Goal: Task Accomplishment & Management: Manage account settings

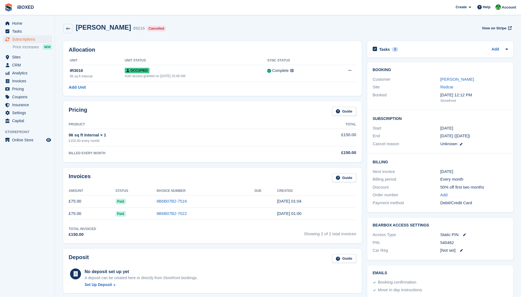
scroll to position [165, 0]
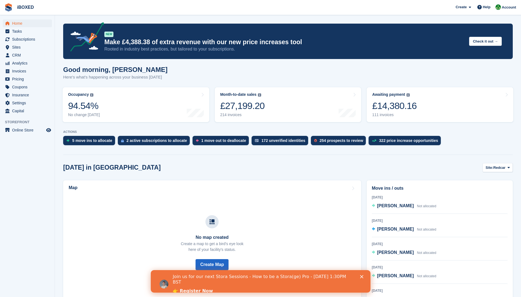
click at [361, 276] on polygon "Close" at bounding box center [361, 276] width 3 height 3
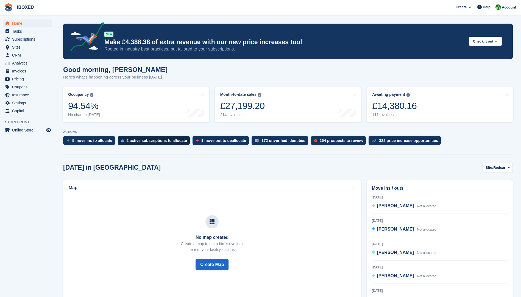
click at [151, 142] on div "2 active subscriptions to allocate" at bounding box center [157, 141] width 60 height 4
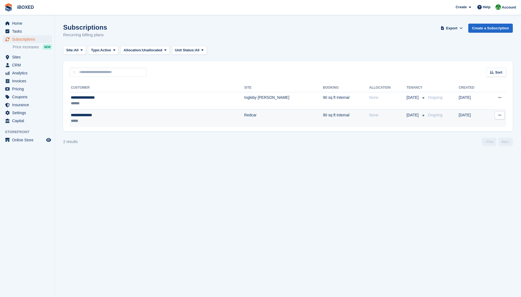
drag, startPoint x: 120, startPoint y: 121, endPoint x: 121, endPoint y: 118, distance: 3.1
click at [120, 120] on div "*****" at bounding box center [120, 121] width 99 height 6
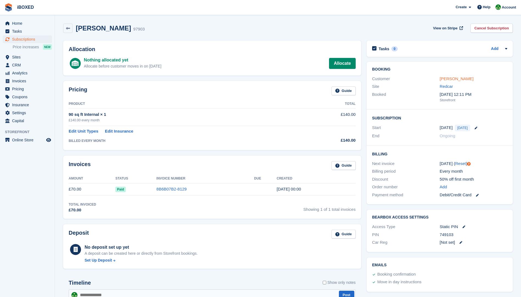
click at [451, 76] on link "shaun gallacher" at bounding box center [457, 78] width 34 height 5
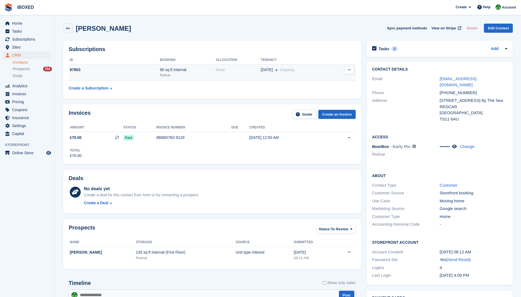
click at [351, 71] on button at bounding box center [349, 70] width 10 height 8
click at [181, 85] on table "ID Booking Allocation Tenancy 97903 90 sq ft Internal Redcar None 11 Aug Ongoing" at bounding box center [212, 75] width 287 height 38
click at [452, 80] on link "sgalla04@yahoo.com" at bounding box center [458, 81] width 37 height 11
click at [197, 72] on div "90 sq ft Internal" at bounding box center [188, 70] width 56 height 6
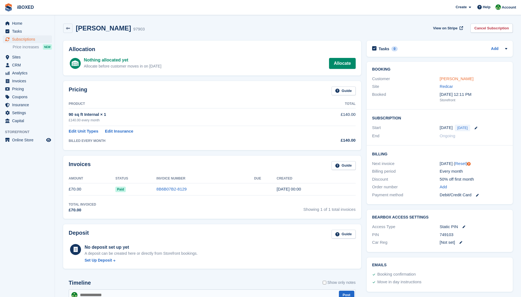
click at [451, 77] on link "shaun gallacher" at bounding box center [457, 78] width 34 height 5
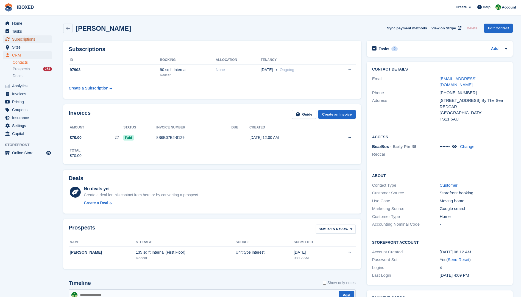
click at [30, 42] on span "Subscriptions" at bounding box center [28, 39] width 33 height 8
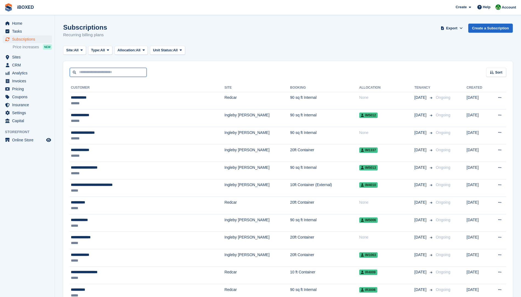
click at [83, 71] on input "text" at bounding box center [108, 72] width 77 height 9
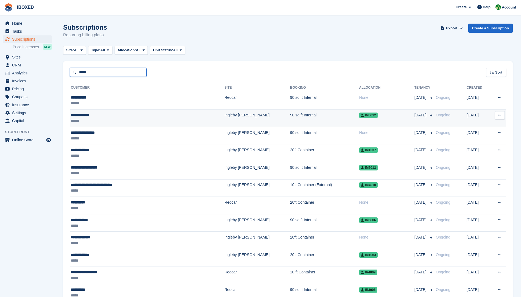
type input "*****"
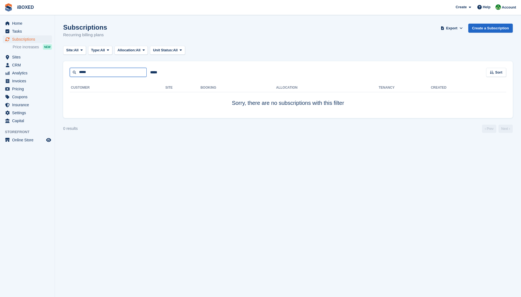
drag, startPoint x: 94, startPoint y: 73, endPoint x: 62, endPoint y: 73, distance: 32.2
click at [62, 73] on section "Subscriptions Recurring billing plans Export Export Subscriptions Export a CSV …" at bounding box center [288, 148] width 466 height 297
type input "*********"
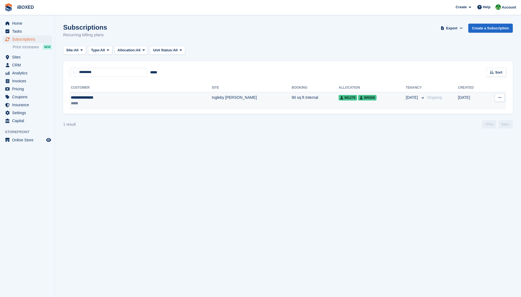
click at [83, 100] on div "**********" at bounding box center [110, 98] width 79 height 6
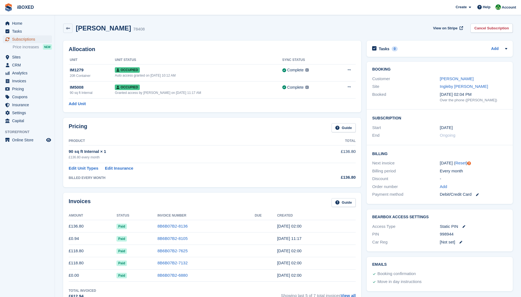
click at [27, 39] on span "Subscriptions" at bounding box center [28, 39] width 33 height 8
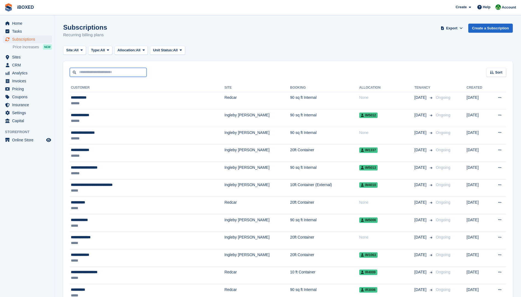
click at [83, 69] on input "text" at bounding box center [108, 72] width 77 height 9
type input "***"
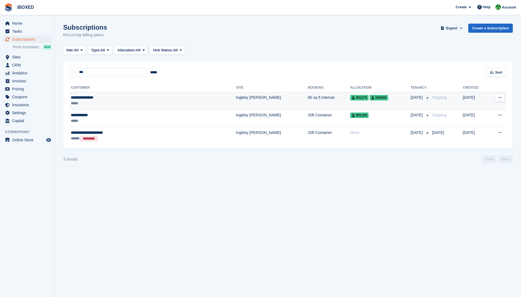
click at [236, 98] on td "Ingleby [PERSON_NAME]" at bounding box center [272, 101] width 72 height 18
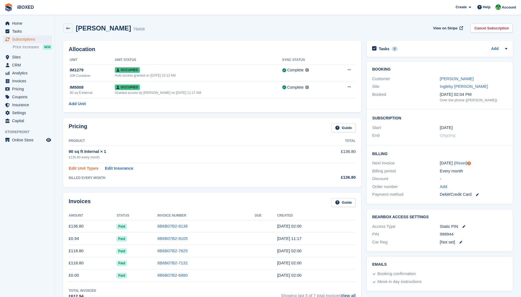
click at [93, 169] on link "Edit Unit Types" at bounding box center [84, 168] width 30 height 6
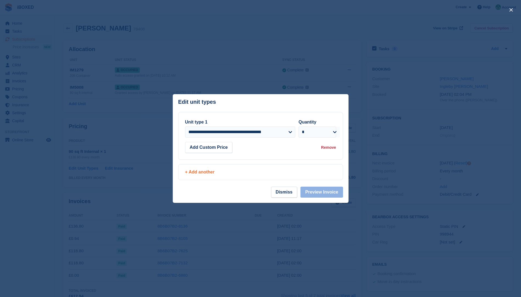
click at [201, 171] on div "+ Add another" at bounding box center [260, 172] width 151 height 7
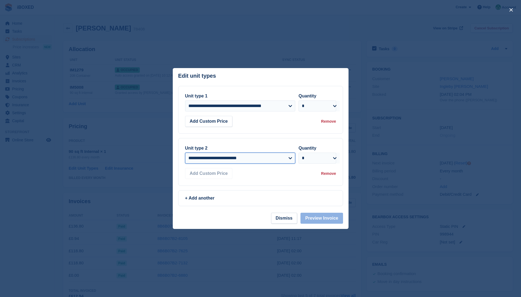
click at [214, 158] on select "**********" at bounding box center [240, 158] width 110 height 11
select select "*****"
click at [185, 153] on select "**********" at bounding box center [240, 158] width 110 height 11
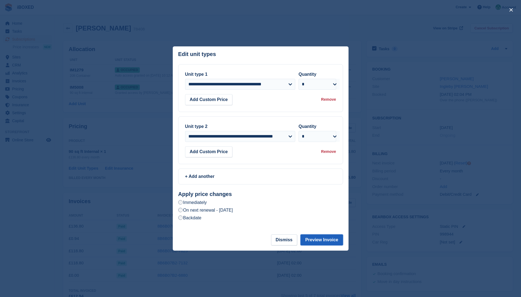
click at [330, 242] on button "Preview Invoice" at bounding box center [322, 240] width 42 height 11
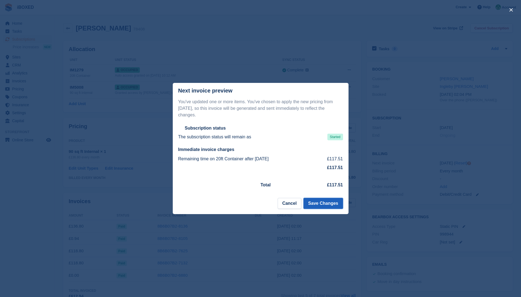
click at [328, 201] on button "Save Changes" at bounding box center [323, 203] width 39 height 11
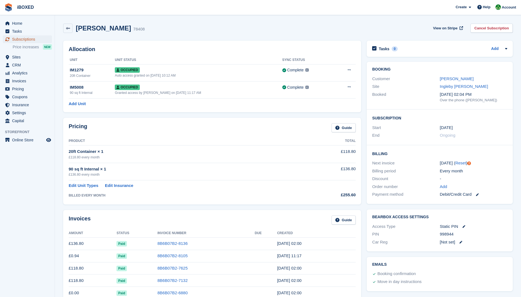
click at [20, 37] on span "Subscriptions" at bounding box center [28, 39] width 33 height 8
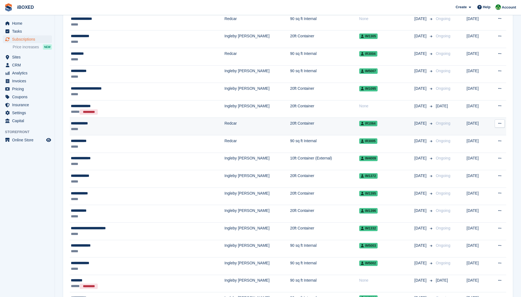
scroll to position [412, 0]
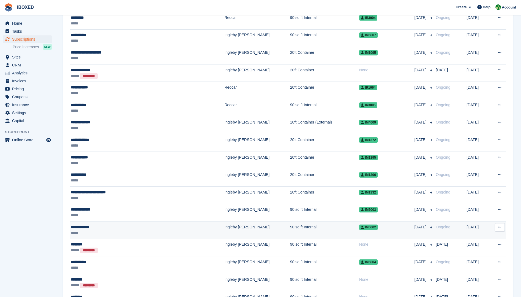
click at [91, 227] on div "**********" at bounding box center [123, 228] width 105 height 6
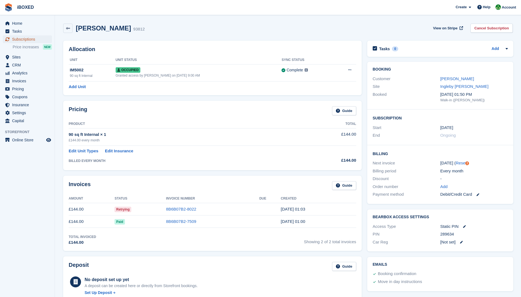
click at [22, 39] on span "Subscriptions" at bounding box center [28, 39] width 33 height 8
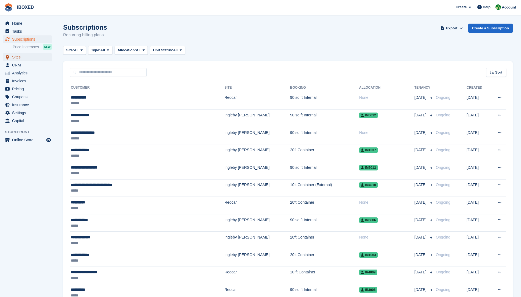
click at [18, 55] on span "Sites" at bounding box center [28, 57] width 33 height 8
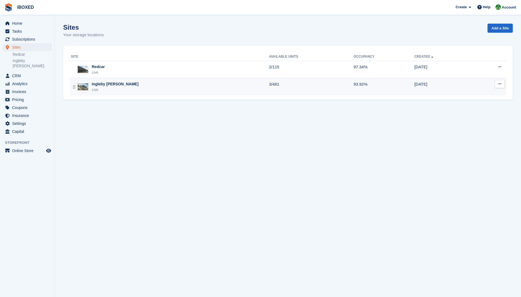
click at [133, 89] on div "Ingleby Barwick Live" at bounding box center [170, 86] width 198 height 11
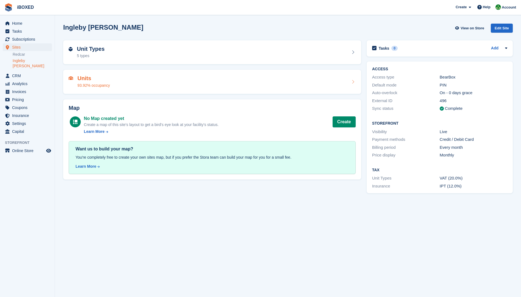
click at [128, 87] on div "Units 93.92% occupancy" at bounding box center [212, 81] width 287 height 13
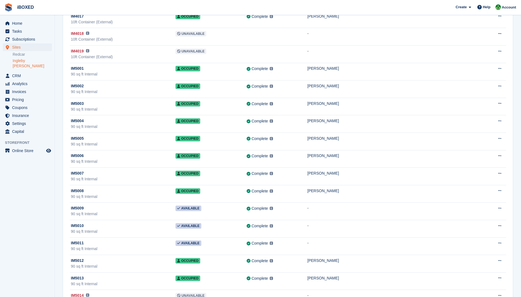
scroll to position [7957, 0]
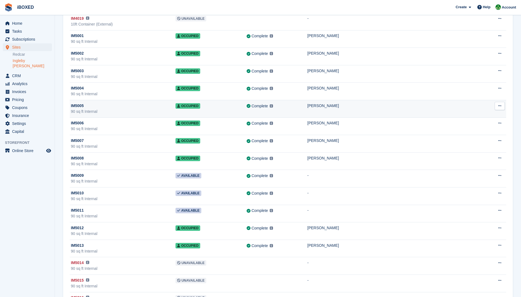
click at [357, 106] on div "[PERSON_NAME]" at bounding box center [394, 106] width 172 height 6
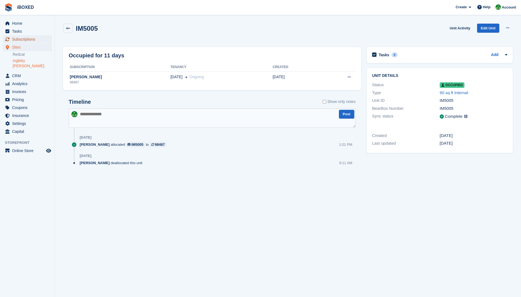
click at [31, 37] on span "Subscriptions" at bounding box center [28, 39] width 33 height 8
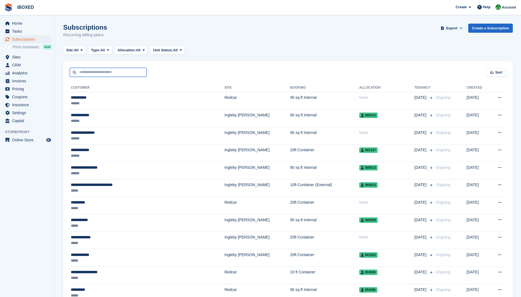
click at [104, 74] on input "text" at bounding box center [108, 72] width 77 height 9
type input "***"
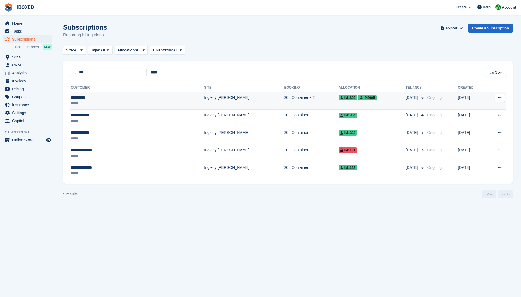
click at [109, 102] on div "*****" at bounding box center [108, 104] width 75 height 6
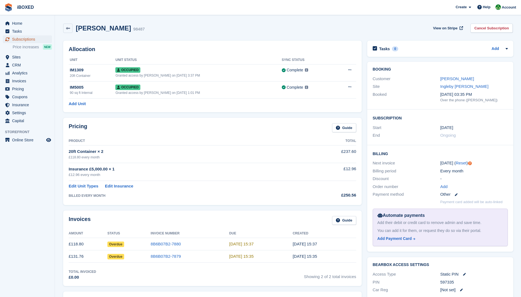
click at [21, 40] on span "Subscriptions" at bounding box center [28, 39] width 33 height 8
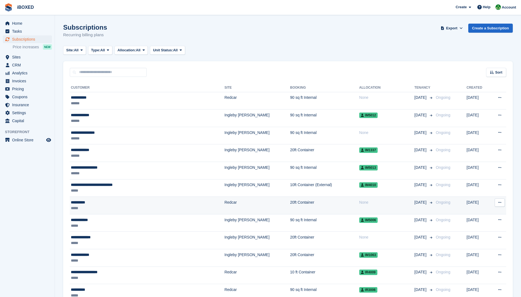
scroll to position [27, 0]
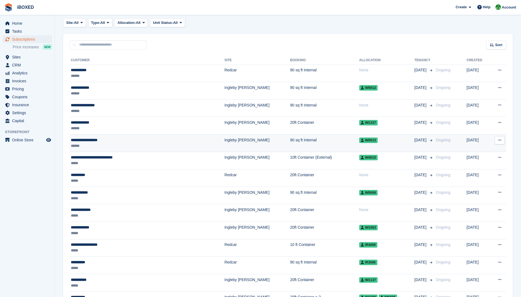
click at [290, 148] on td "90 sq ft Internal" at bounding box center [324, 144] width 69 height 18
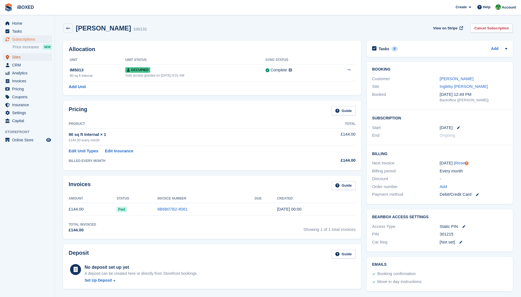
click at [17, 59] on span "Sites" at bounding box center [28, 57] width 33 height 8
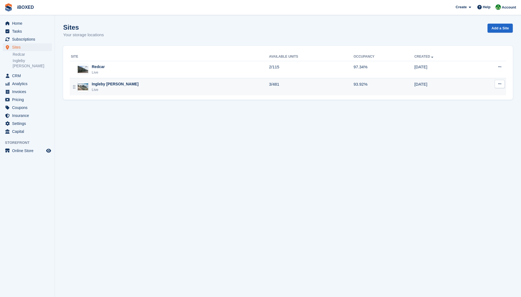
click at [114, 89] on div "Live" at bounding box center [115, 89] width 47 height 5
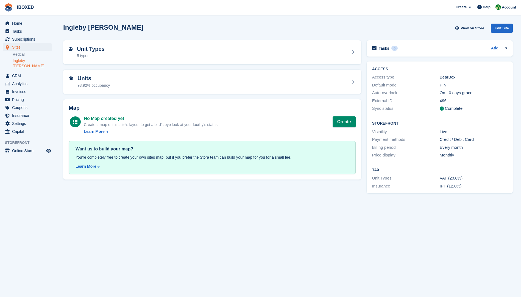
click at [117, 82] on div "Units 93.92% occupancy" at bounding box center [212, 81] width 287 height 13
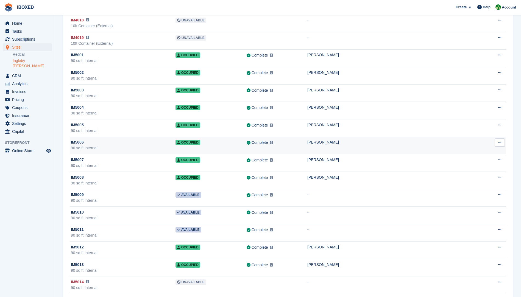
scroll to position [7946, 0]
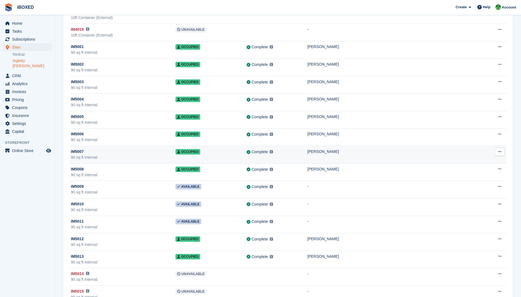
click at [307, 151] on div "Complete Last synced at 5 Aug, 10:46 AM Learn more →" at bounding box center [277, 152] width 61 height 6
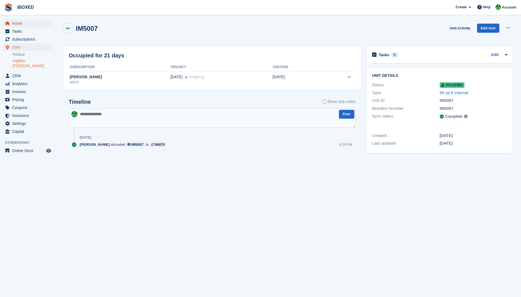
click at [19, 20] on span "Home" at bounding box center [28, 24] width 33 height 8
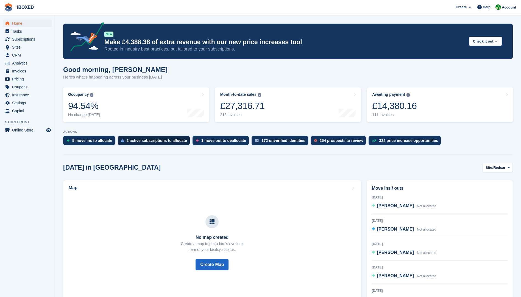
click at [138, 139] on div "2 active subscriptions to allocate" at bounding box center [157, 141] width 60 height 4
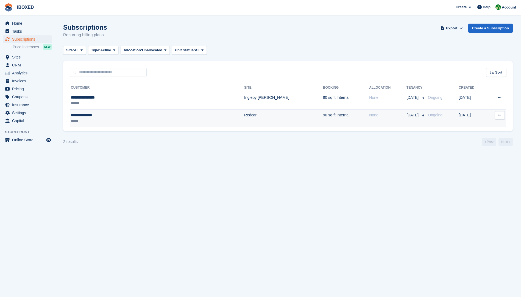
click at [127, 118] on div "*****" at bounding box center [120, 121] width 99 height 6
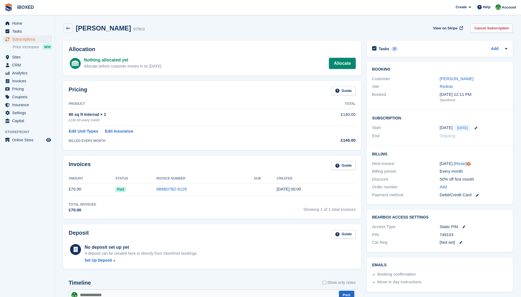
click at [337, 65] on link "Allocate" at bounding box center [342, 63] width 26 height 11
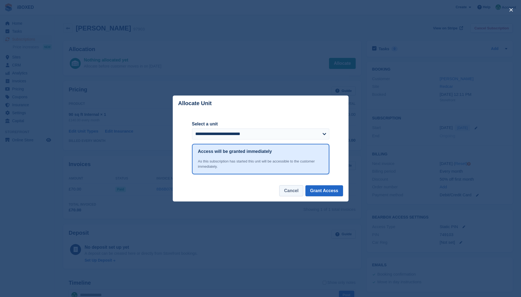
click at [289, 194] on button "Cancel" at bounding box center [292, 191] width 24 height 11
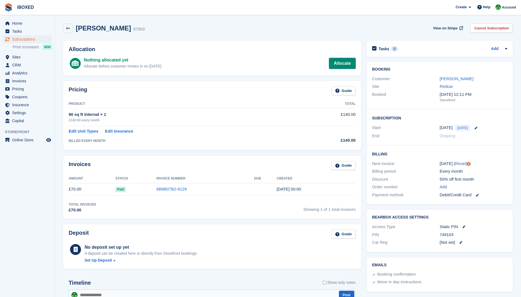
click at [344, 63] on link "Allocate" at bounding box center [342, 63] width 26 height 11
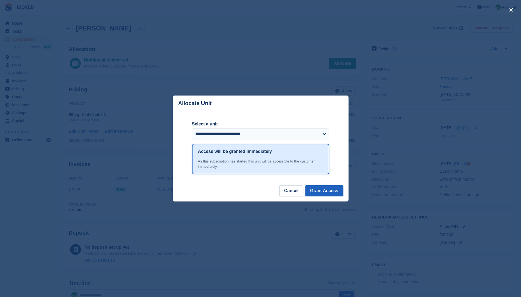
click at [332, 192] on button "Grant Access" at bounding box center [325, 191] width 38 height 11
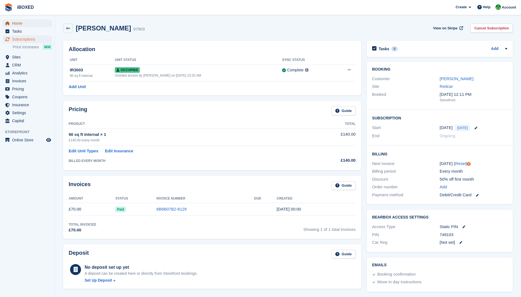
click at [24, 24] on span "Home" at bounding box center [28, 24] width 33 height 8
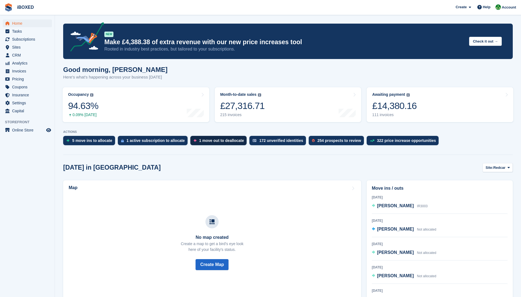
click at [201, 142] on div "1 move out to deallocate" at bounding box center [221, 141] width 45 height 4
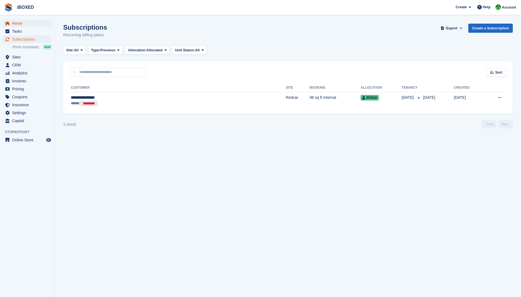
click at [22, 24] on span "Home" at bounding box center [28, 24] width 33 height 8
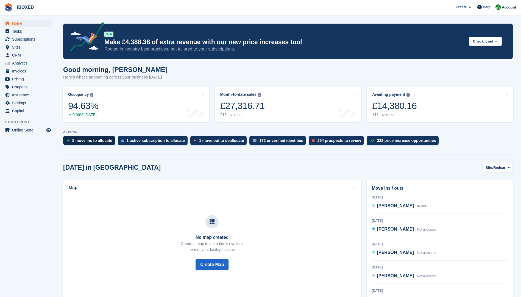
click at [79, 138] on div "5 move ins to allocate" at bounding box center [89, 140] width 52 height 9
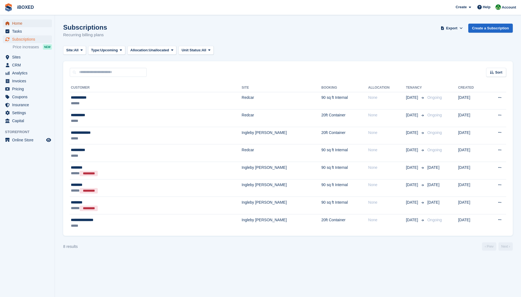
click at [16, 22] on span "Home" at bounding box center [28, 24] width 33 height 8
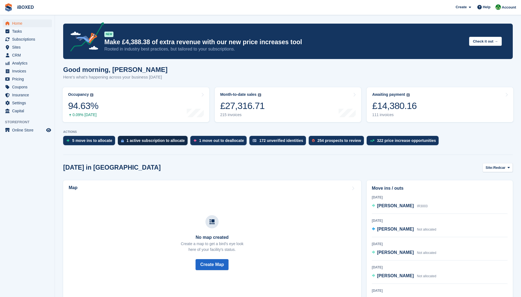
click at [147, 141] on div "1 active subscription to allocate" at bounding box center [156, 141] width 58 height 4
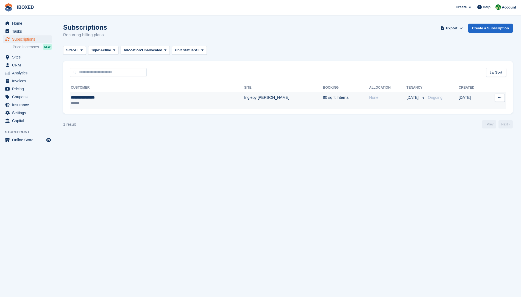
click at [90, 99] on div "**********" at bounding box center [120, 98] width 99 height 6
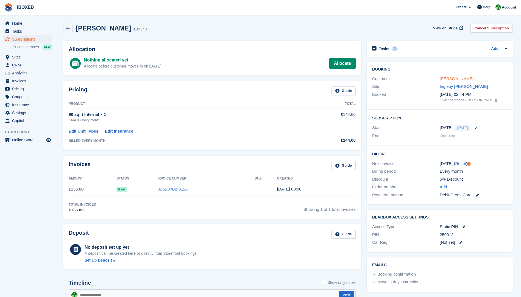
click at [453, 78] on link "[PERSON_NAME]" at bounding box center [457, 78] width 34 height 5
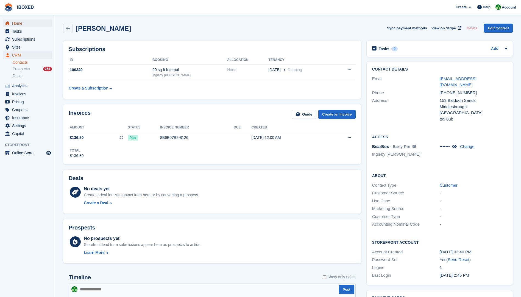
click at [20, 23] on span "Home" at bounding box center [28, 24] width 33 height 8
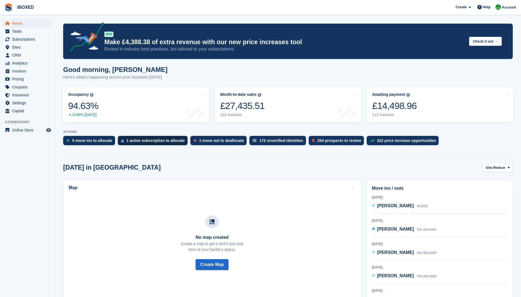
click at [140, 140] on div "1 active subscription to allocate" at bounding box center [156, 141] width 58 height 4
click at [94, 139] on div "5 move ins to allocate" at bounding box center [92, 141] width 40 height 4
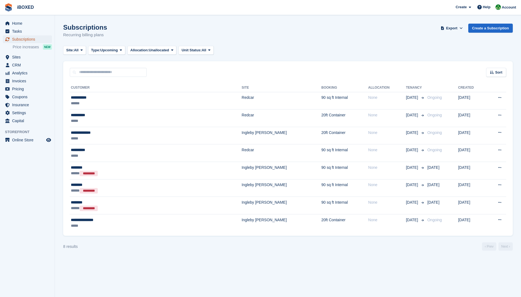
click at [21, 40] on span "Subscriptions" at bounding box center [28, 39] width 33 height 8
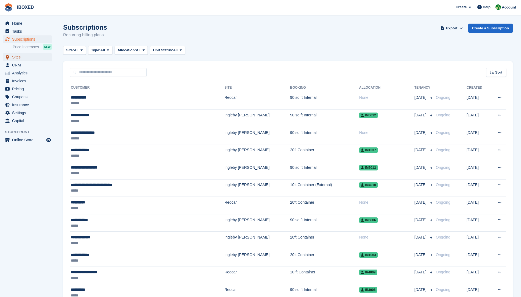
click at [17, 54] on span "Sites" at bounding box center [28, 57] width 33 height 8
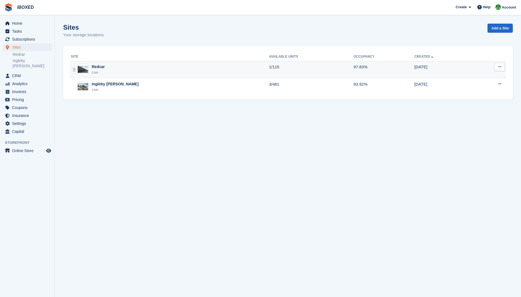
click at [78, 68] on img at bounding box center [83, 69] width 10 height 7
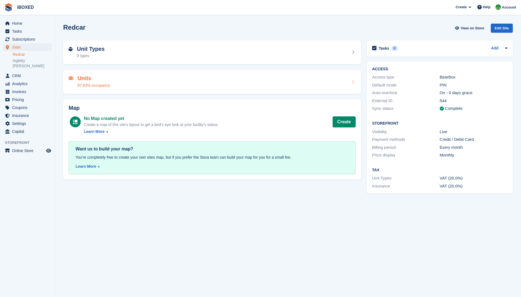
click at [93, 84] on div "97.83% occupancy" at bounding box center [94, 86] width 32 height 6
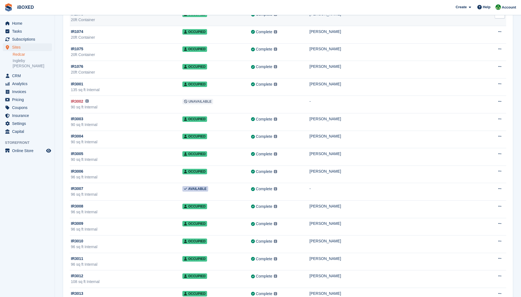
scroll to position [1457, 0]
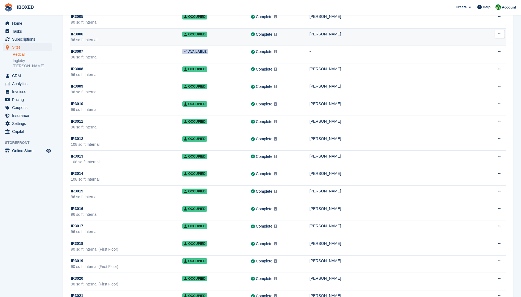
click at [106, 38] on div "96 sq ft Internal" at bounding box center [127, 40] width 112 height 6
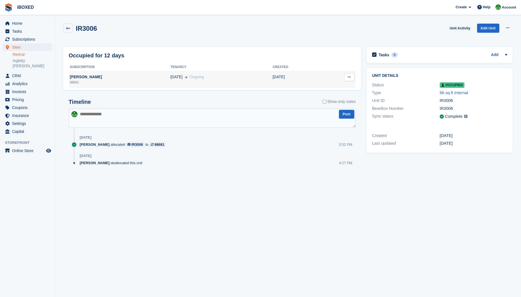
click at [110, 81] on div "98681" at bounding box center [120, 82] width 102 height 5
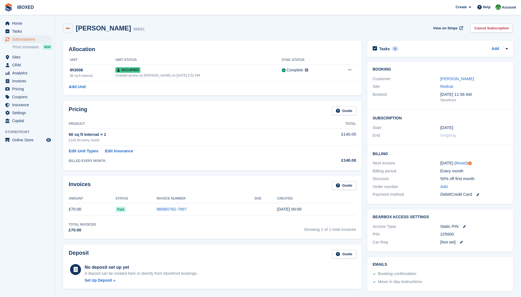
click at [67, 29] on icon at bounding box center [68, 28] width 4 height 4
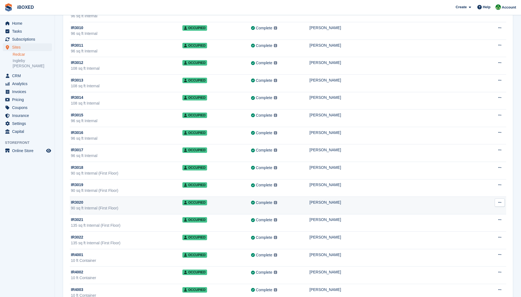
scroll to position [1539, 0]
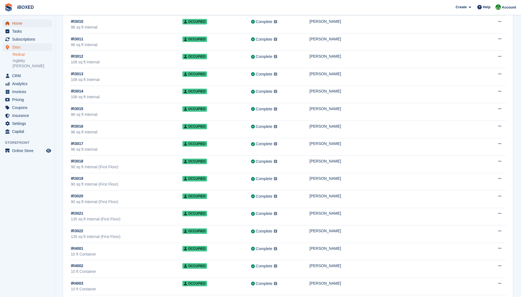
click at [24, 23] on span "Home" at bounding box center [28, 24] width 33 height 8
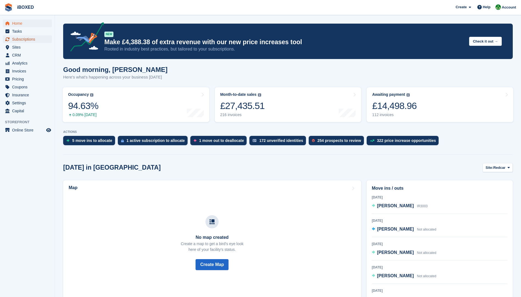
click at [30, 40] on span "Subscriptions" at bounding box center [28, 39] width 33 height 8
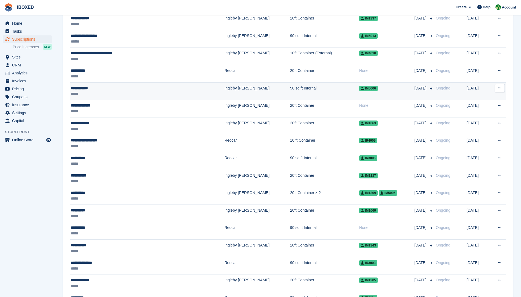
scroll to position [192, 0]
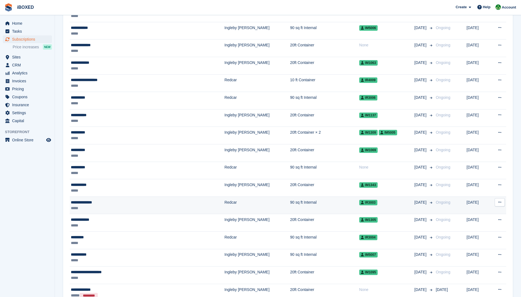
click at [225, 205] on td "Redcar" at bounding box center [258, 206] width 66 height 18
